Goal: Task Accomplishment & Management: Use online tool/utility

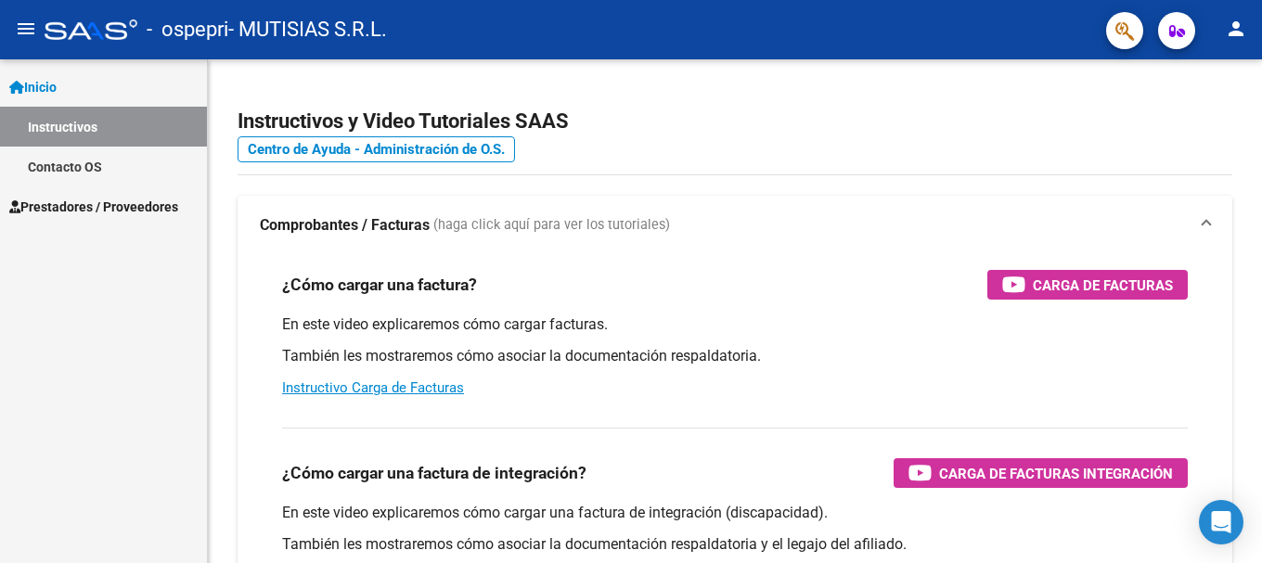
click at [84, 84] on link "Inicio" at bounding box center [103, 87] width 207 height 40
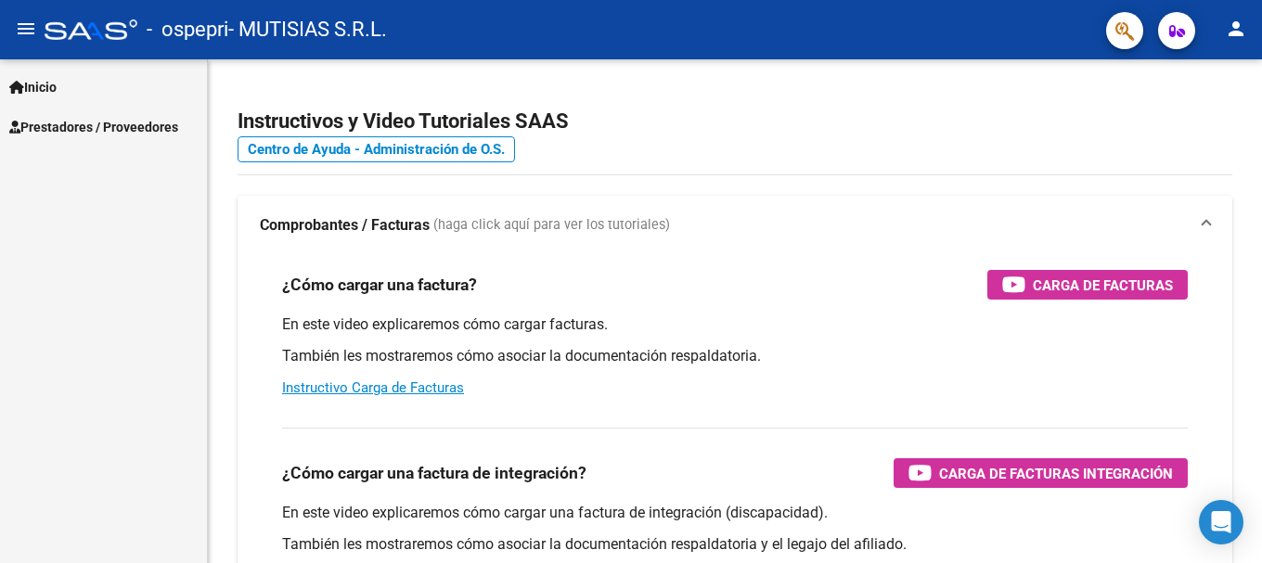
click at [110, 86] on link "Inicio" at bounding box center [103, 87] width 207 height 40
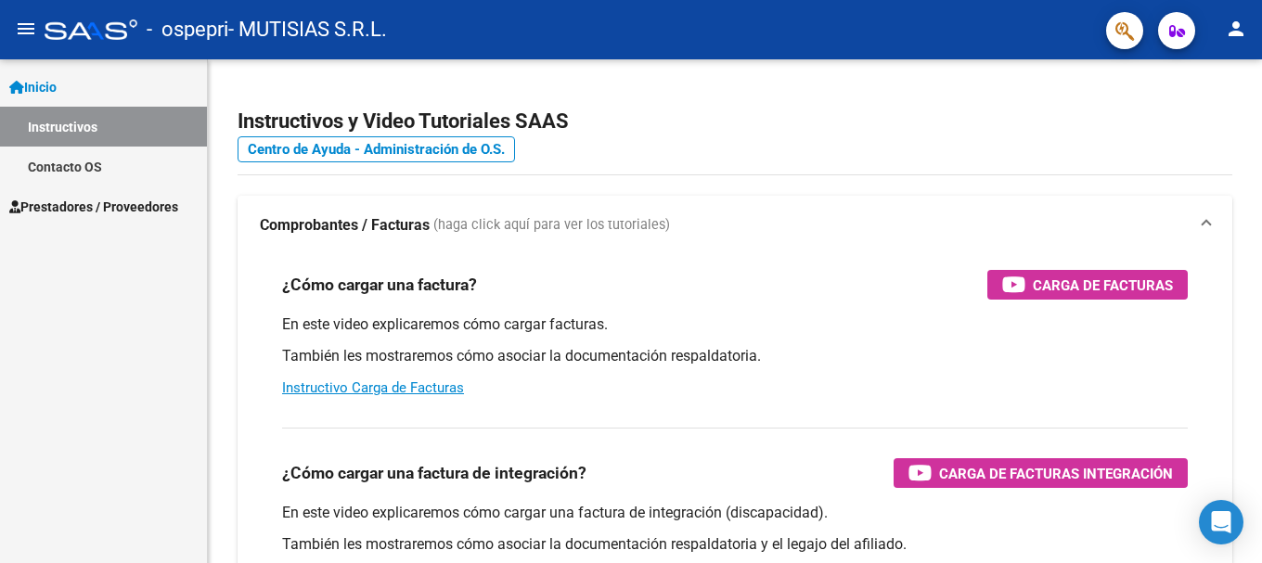
click at [67, 209] on span "Prestadores / Proveedores" at bounding box center [93, 207] width 169 height 20
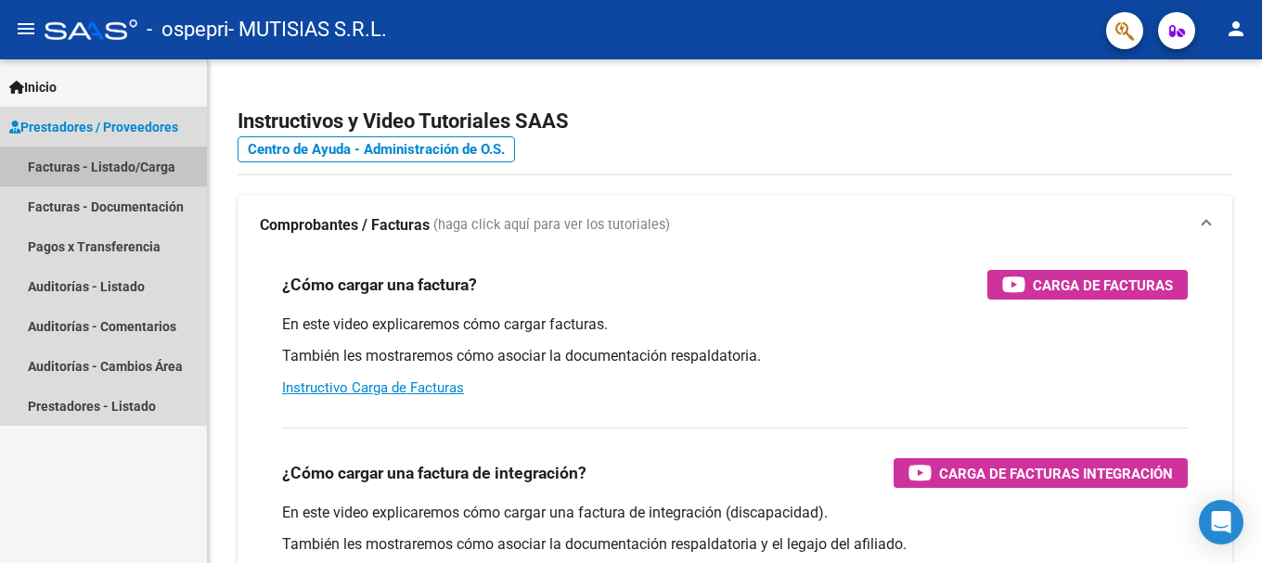
click at [89, 161] on link "Facturas - Listado/Carga" at bounding box center [103, 167] width 207 height 40
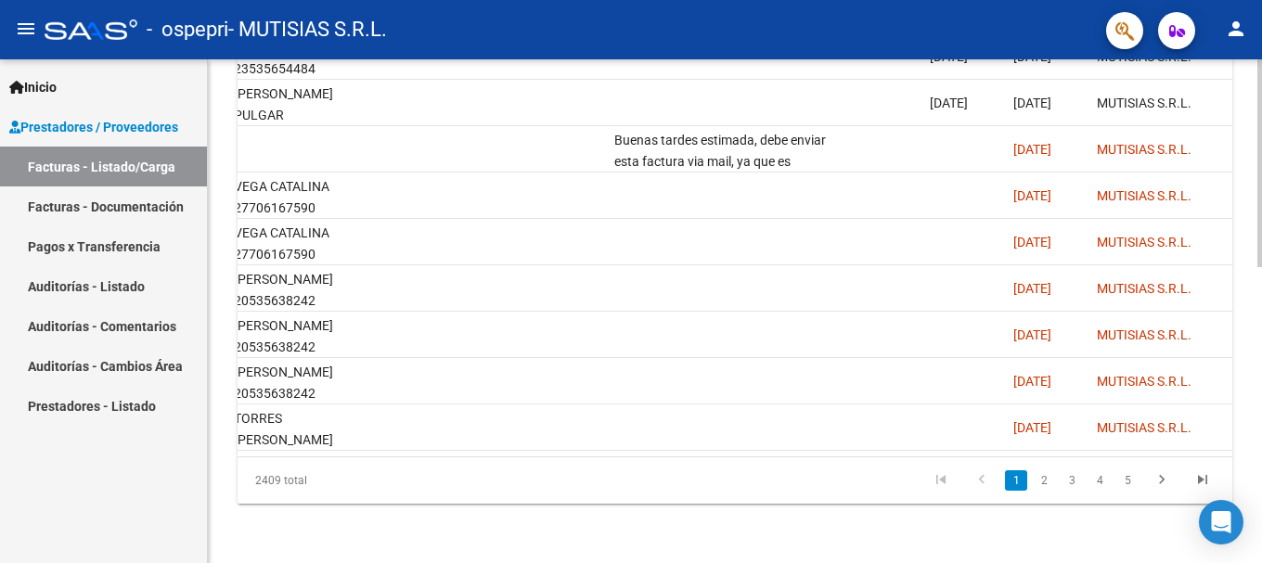
scroll to position [0, 2522]
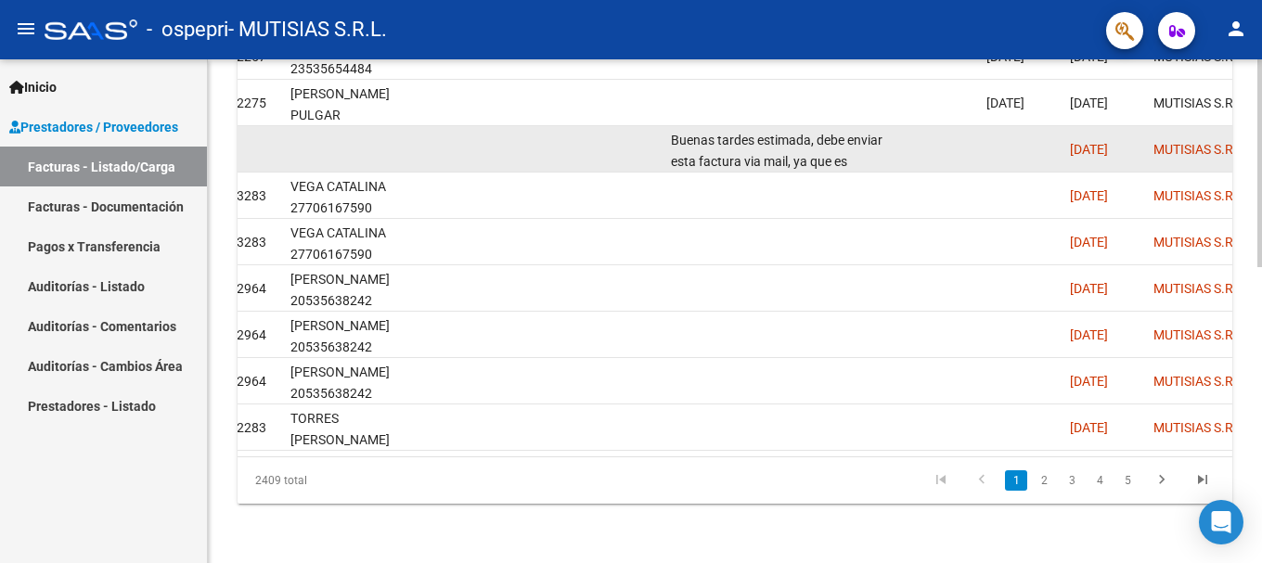
click at [871, 136] on div "Buenas tardes estimada, debe enviar esta factura via mail, ya que es genérica. …" at bounding box center [779, 149] width 217 height 39
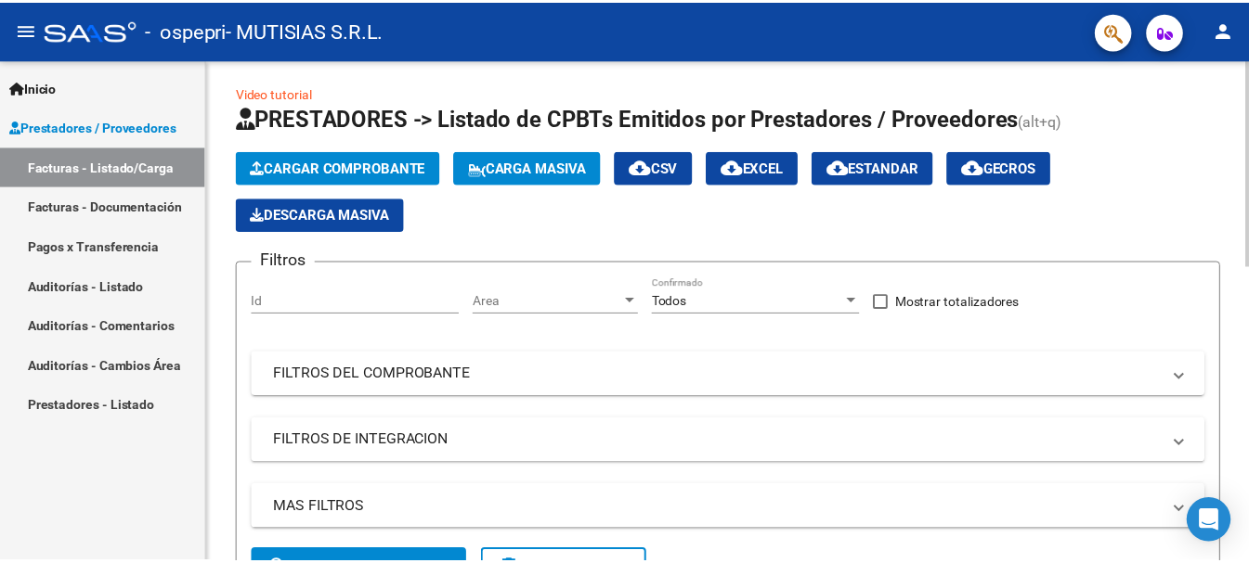
scroll to position [0, 0]
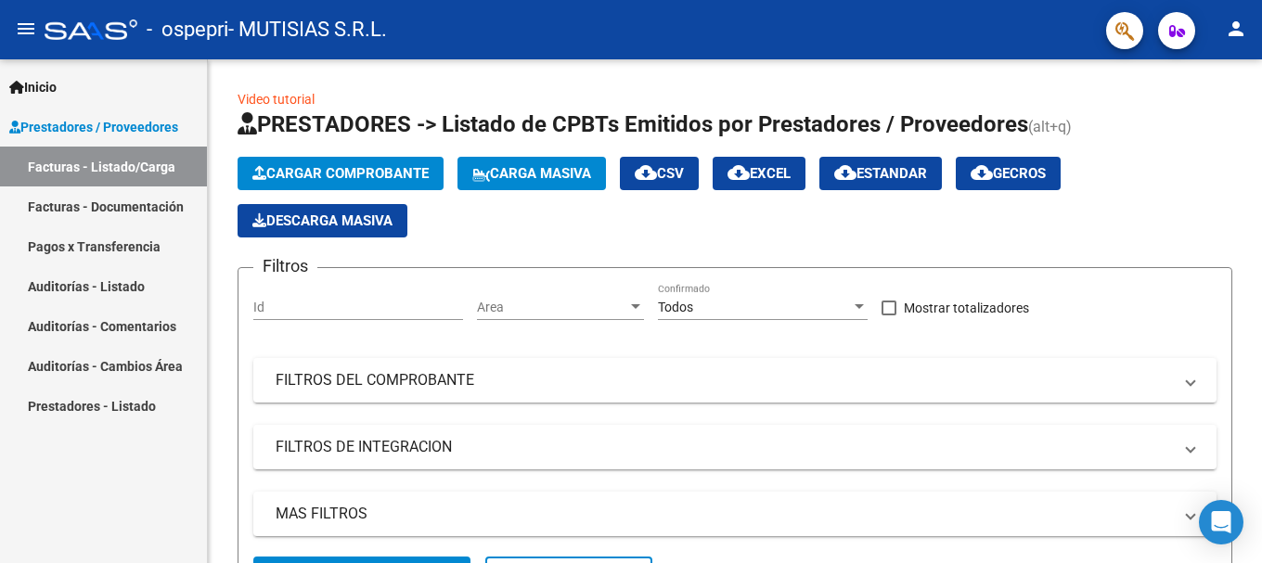
click at [1243, 28] on mat-icon "person" at bounding box center [1236, 29] width 22 height 22
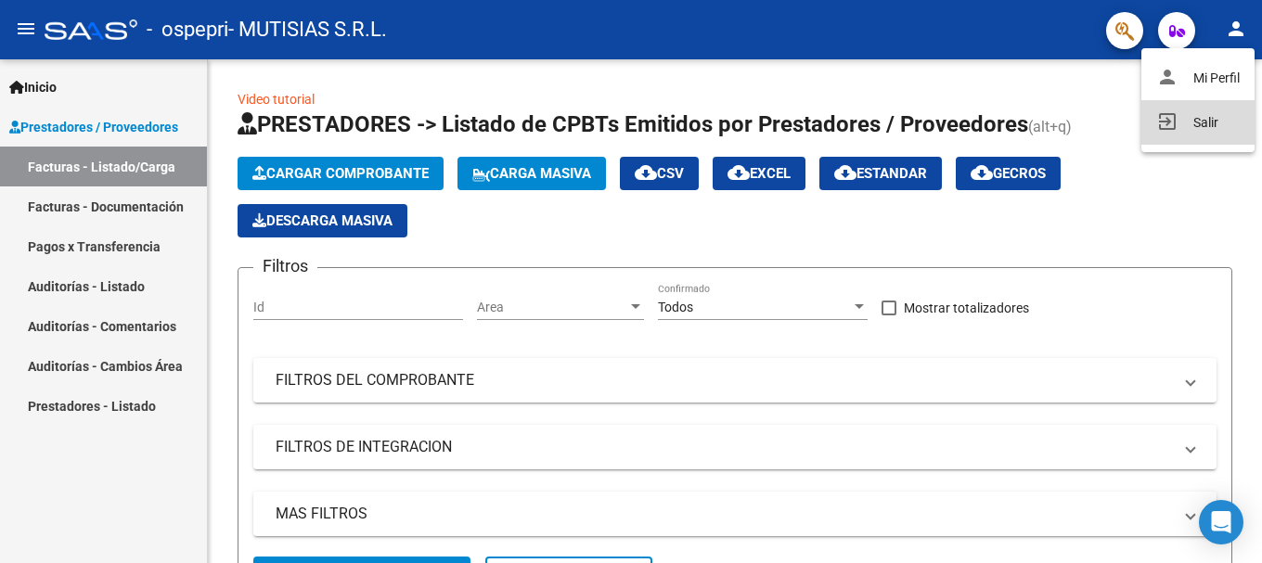
click at [1220, 120] on button "exit_to_app Salir" at bounding box center [1198, 122] width 113 height 45
